Goal: Task Accomplishment & Management: Complete application form

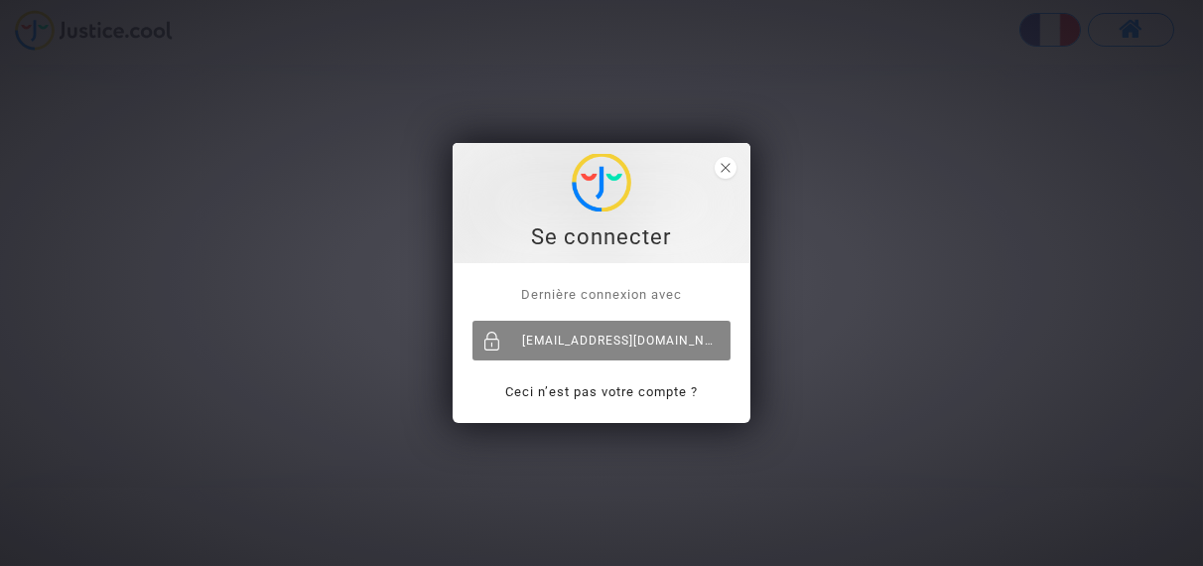
click at [591, 336] on div "[EMAIL_ADDRESS][DOMAIN_NAME]" at bounding box center [602, 341] width 258 height 40
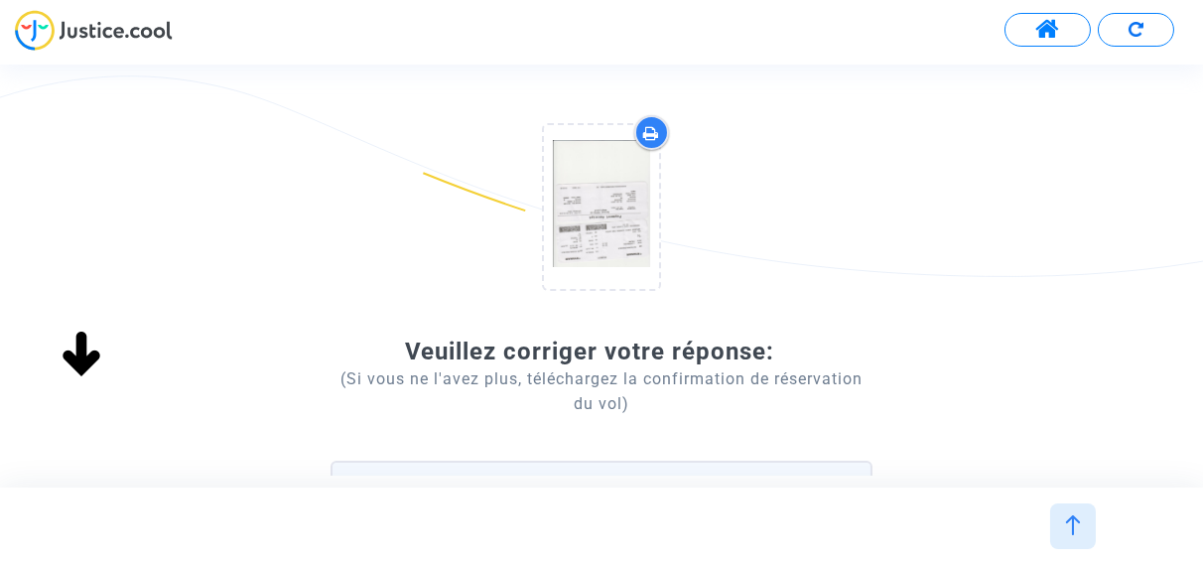
scroll to position [489, 0]
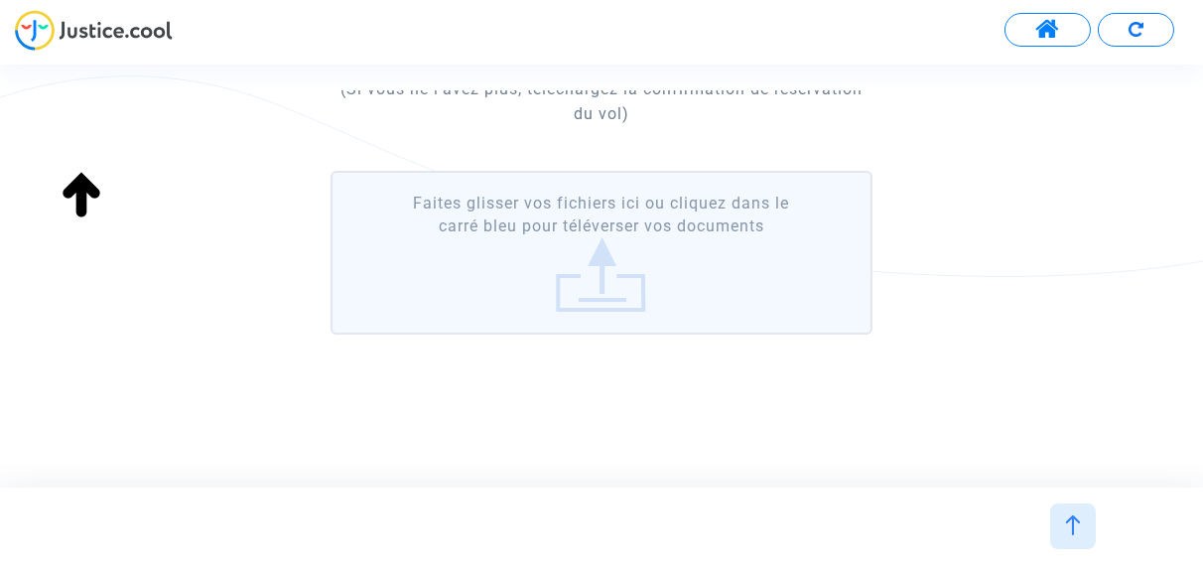
click at [597, 287] on label "Faites glisser vos fichiers ici ou cliquez dans le carré bleu pour téléverser v…" at bounding box center [601, 253] width 541 height 164
click at [0, 0] on input "Faites glisser vos fichiers ici ou cliquez dans le carré bleu pour téléverser v…" at bounding box center [0, 0] width 0 height 0
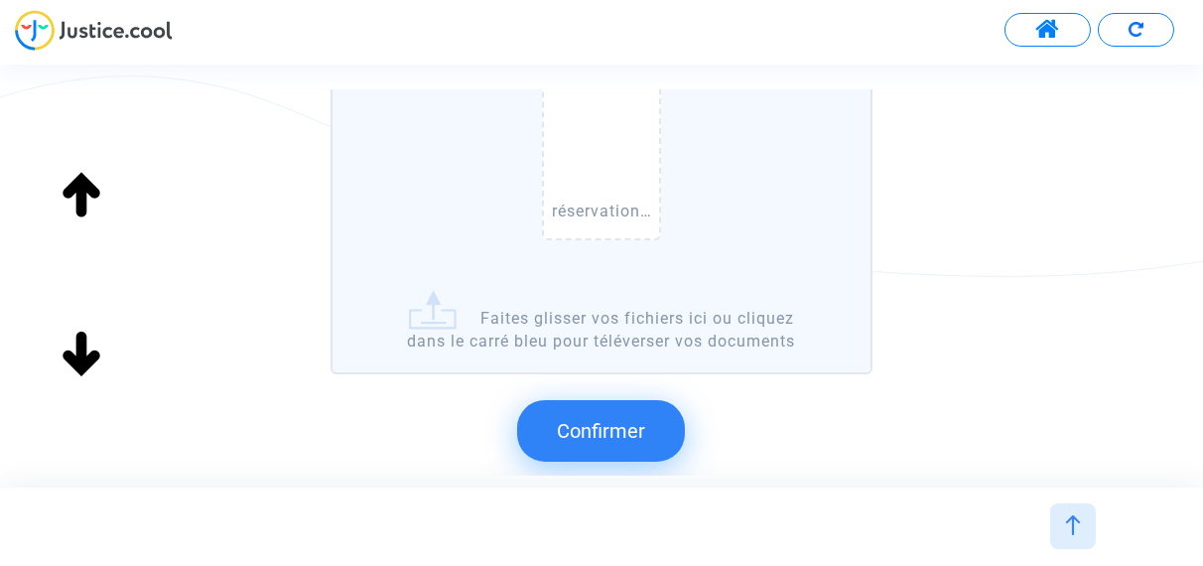
scroll to position [687, 0]
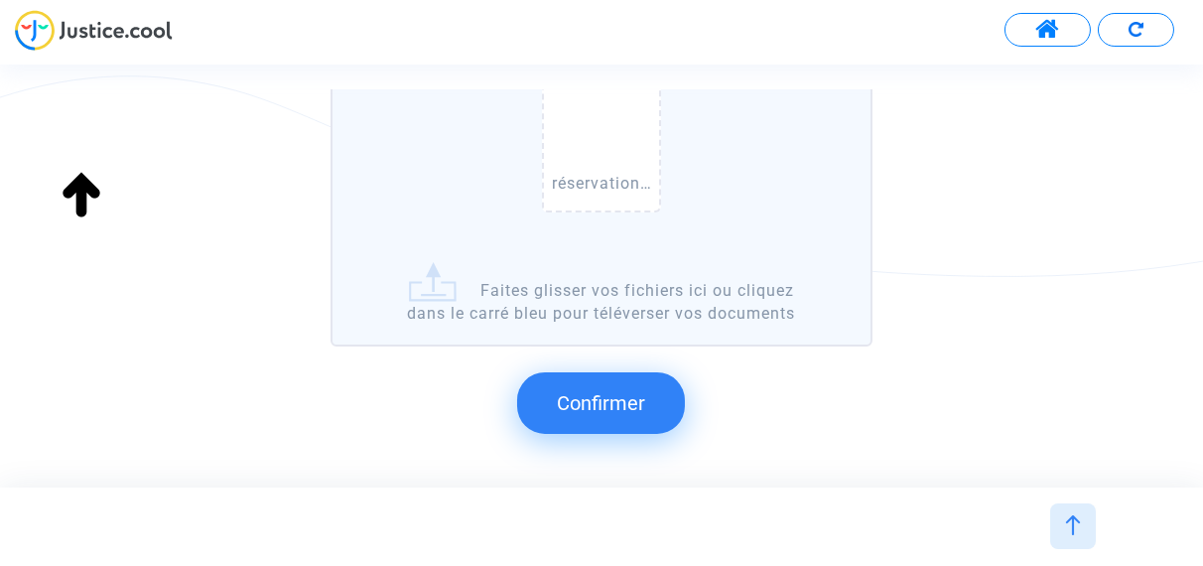
drag, startPoint x: 636, startPoint y: 397, endPoint x: 354, endPoint y: 364, distance: 283.9
click at [634, 399] on span "Confirmer" at bounding box center [601, 403] width 88 height 24
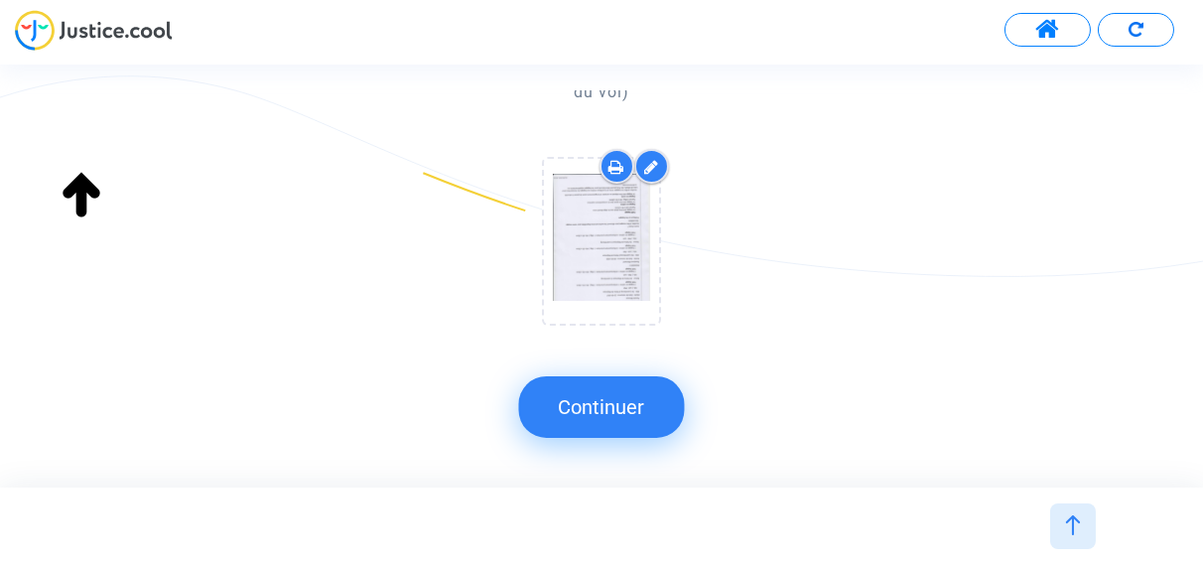
scroll to position [509, 0]
click at [575, 413] on button "Continuer" at bounding box center [602, 407] width 166 height 62
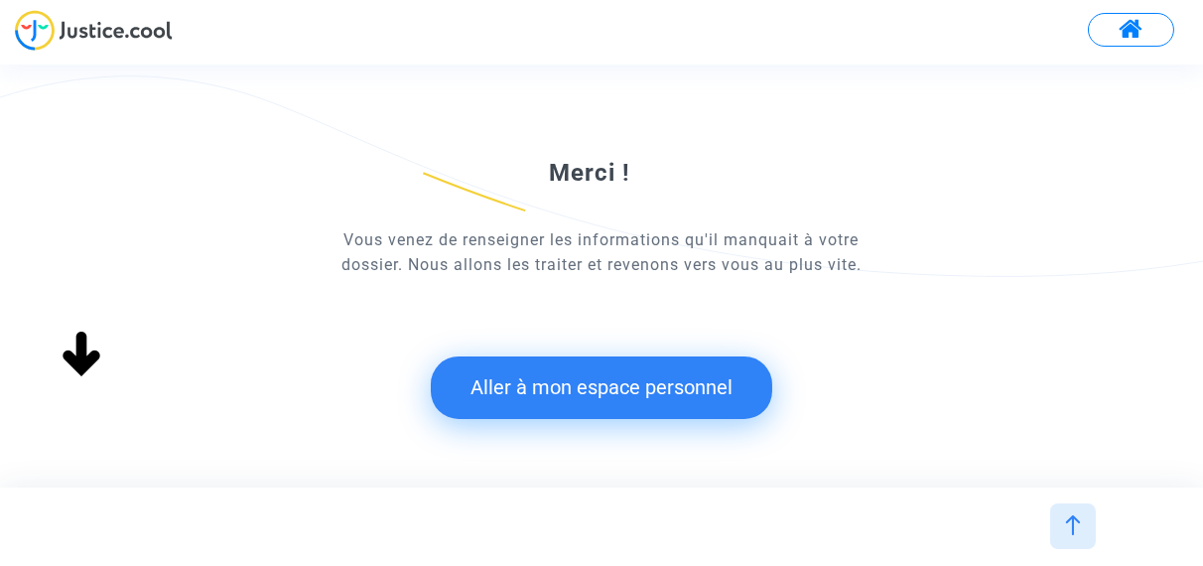
scroll to position [215, 0]
